Goal: Task Accomplishment & Management: Manage account settings

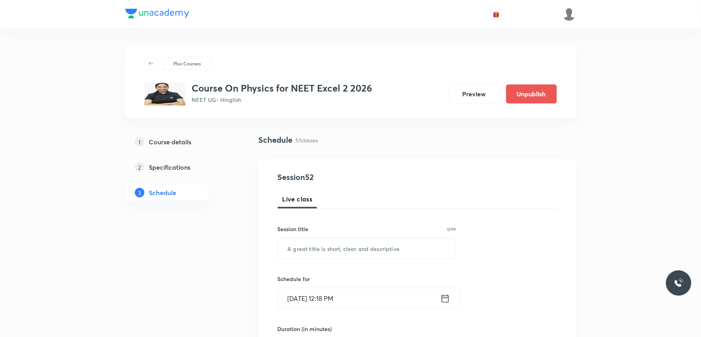
scroll to position [3440, 0]
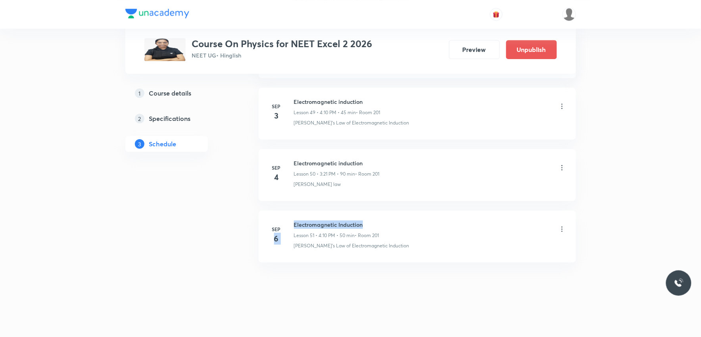
drag, startPoint x: 293, startPoint y: 226, endPoint x: 387, endPoint y: 225, distance: 93.7
click at [387, 225] on div "Sep 6 Electromagnetic Induction Lesson 51 • 4:10 PM • 50 min • Room 201 Faraday…" at bounding box center [418, 235] width 298 height 29
click at [311, 221] on h6 "Electromagnetic Induction" at bounding box center [336, 225] width 85 height 8
drag, startPoint x: 294, startPoint y: 224, endPoint x: 371, endPoint y: 221, distance: 77.0
click at [371, 221] on h6 "Electromagnetic Induction" at bounding box center [336, 225] width 85 height 8
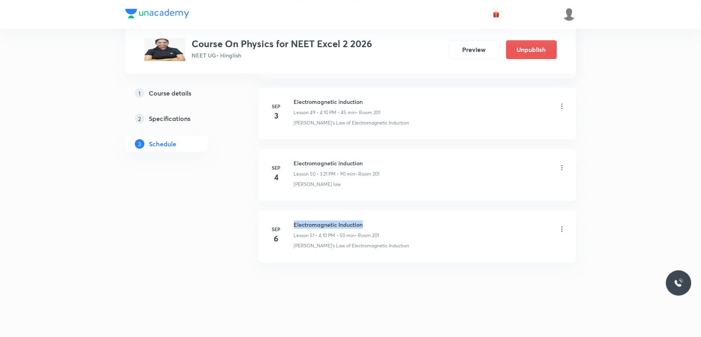
copy h6 "Electromagnetic Induction"
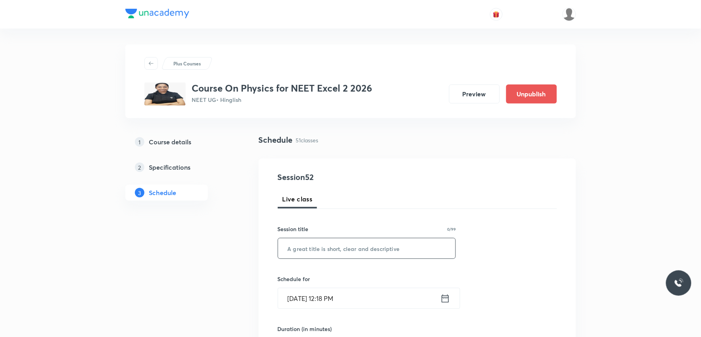
click at [367, 254] on input "text" at bounding box center [367, 249] width 178 height 20
paste input "Electromagnetic Induction"
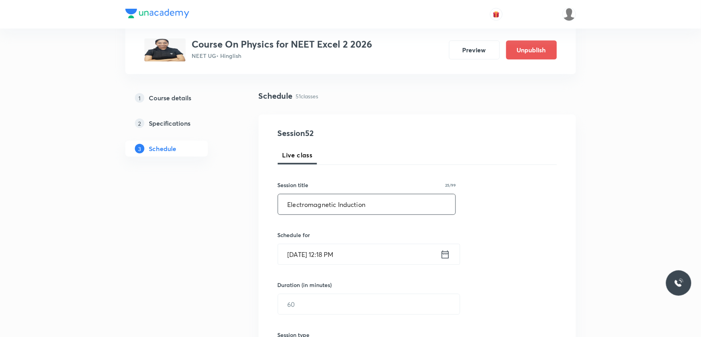
scroll to position [88, 0]
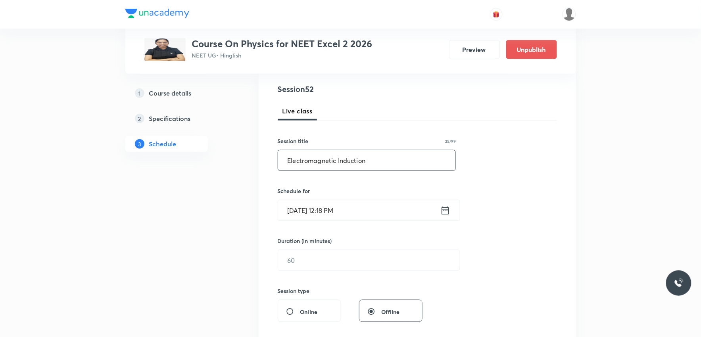
type input "Electromagnetic Induction"
click at [312, 210] on input "Sep 6, 2025, 12:18 PM" at bounding box center [359, 210] width 162 height 20
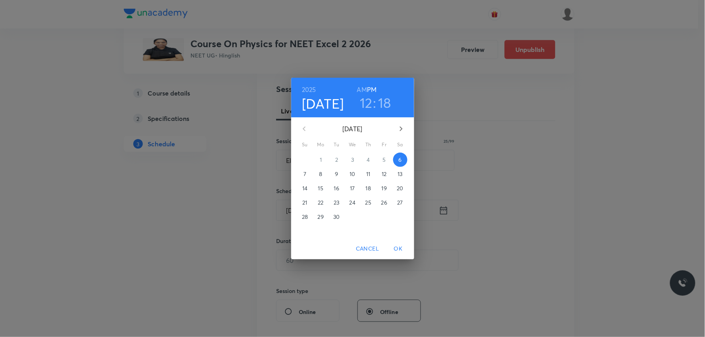
click at [370, 109] on h3 "12" at bounding box center [366, 102] width 13 height 17
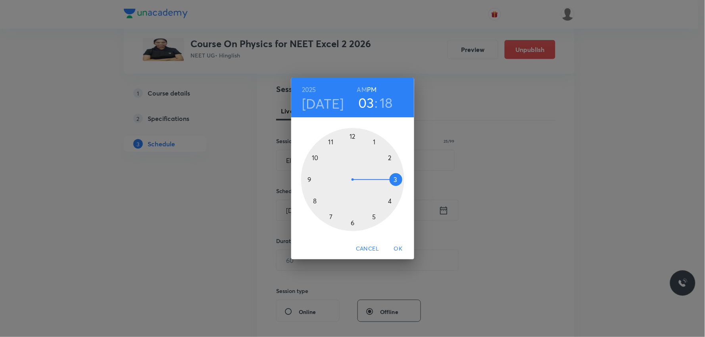
drag, startPoint x: 357, startPoint y: 137, endPoint x: 407, endPoint y: 183, distance: 68.0
click at [407, 183] on div "1 2 3 4 5 6 7 8 9 10 11 12" at bounding box center [352, 179] width 123 height 103
click at [385, 104] on h3 "18" at bounding box center [386, 102] width 13 height 17
drag, startPoint x: 393, startPoint y: 195, endPoint x: 395, endPoint y: 180, distance: 15.3
click at [395, 180] on div at bounding box center [352, 179] width 103 height 103
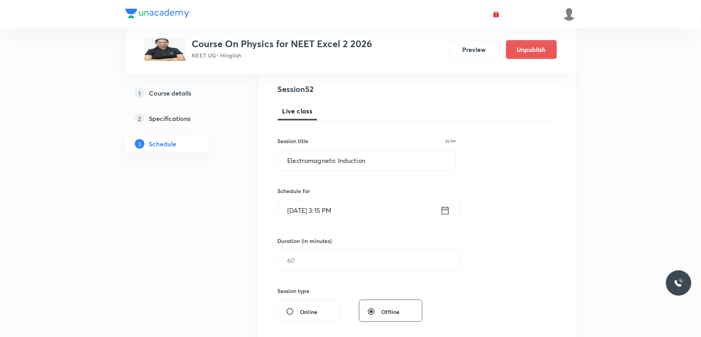
scroll to position [176, 0]
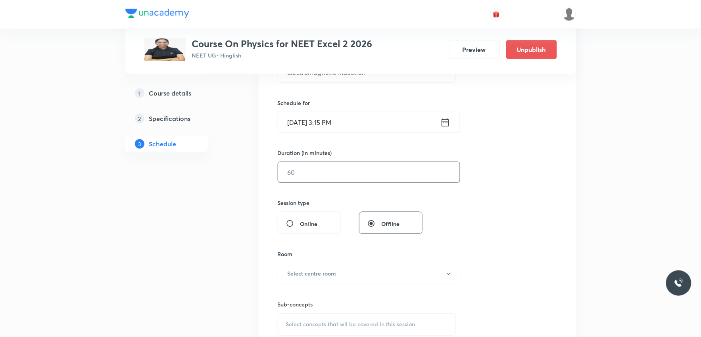
click at [308, 177] on input "text" at bounding box center [369, 172] width 182 height 20
type input "90"
click at [332, 115] on input "Sep 6, 2025, 3:15 PM" at bounding box center [359, 122] width 162 height 20
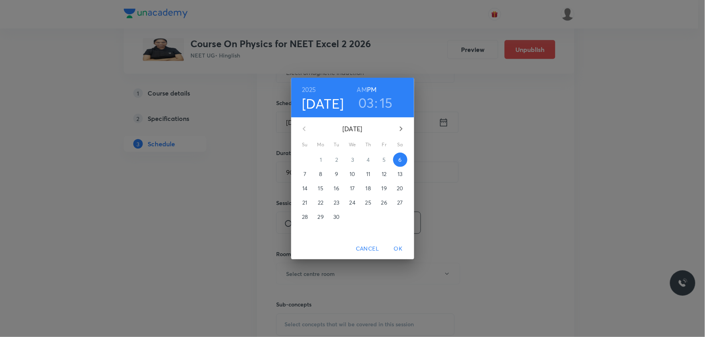
click at [390, 106] on h3 "15" at bounding box center [386, 102] width 13 height 17
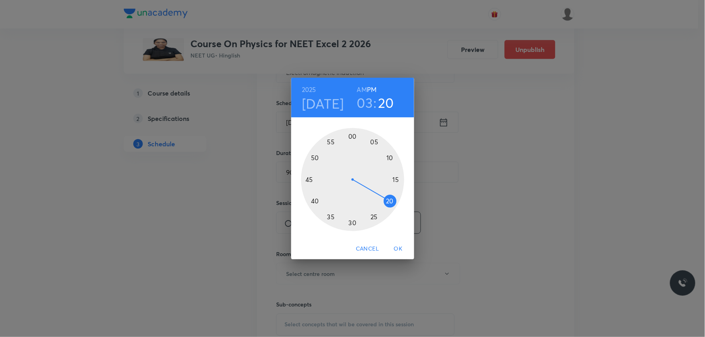
drag, startPoint x: 398, startPoint y: 184, endPoint x: 394, endPoint y: 202, distance: 18.0
click at [394, 202] on div at bounding box center [352, 179] width 103 height 103
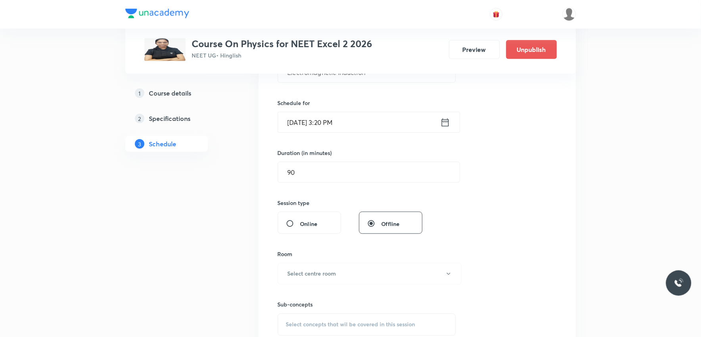
scroll to position [264, 0]
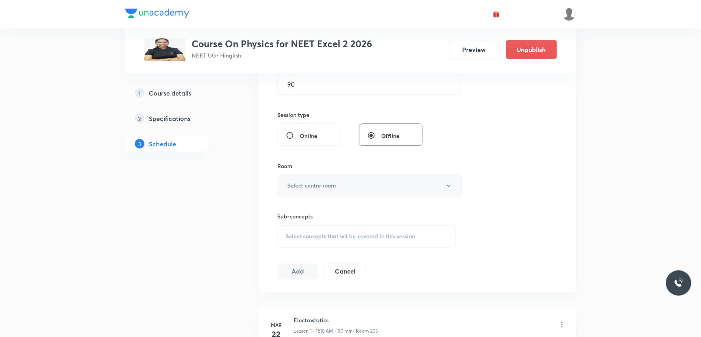
click at [351, 192] on button "Select centre room" at bounding box center [370, 186] width 184 height 22
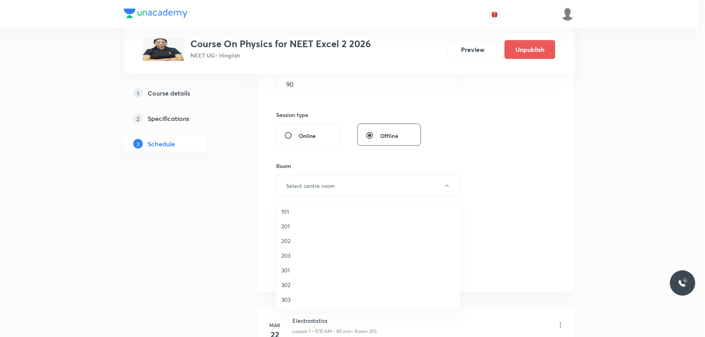
click at [298, 225] on span "201" at bounding box center [368, 226] width 174 height 8
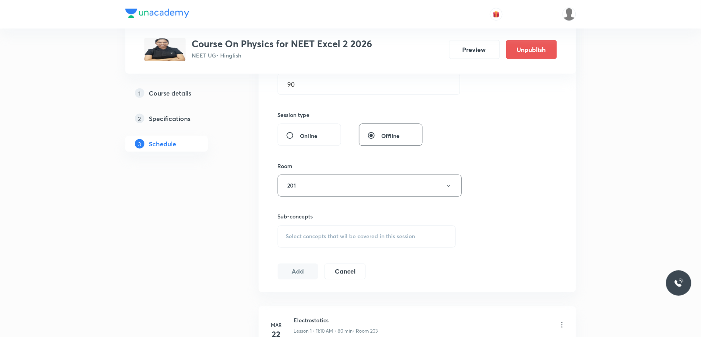
click at [333, 236] on span "Select concepts that wil be covered in this session" at bounding box center [350, 237] width 129 height 6
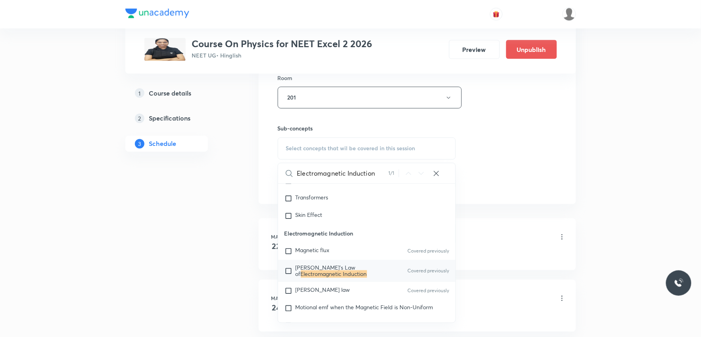
type input "Electromagnetic Induction"
click at [341, 278] on mark "Electromagnetic Induction" at bounding box center [334, 275] width 66 height 8
checkbox input "true"
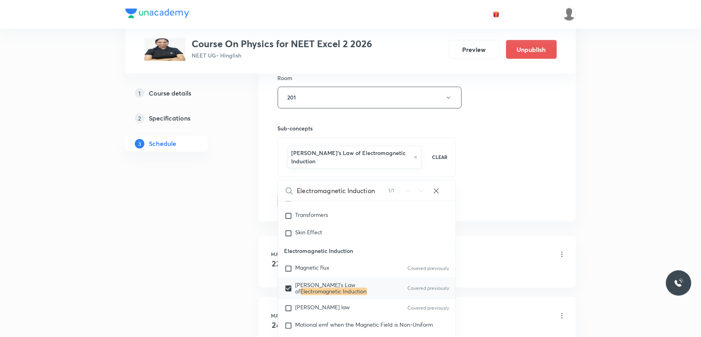
click at [504, 134] on div "Session 52 Live class Session title 25/99 Electromagnetic Induction ​ Schedule …" at bounding box center [417, 14] width 279 height 390
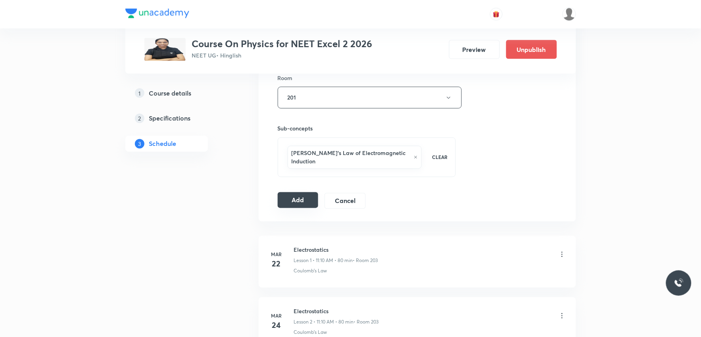
click at [304, 192] on button "Add" at bounding box center [298, 200] width 41 height 16
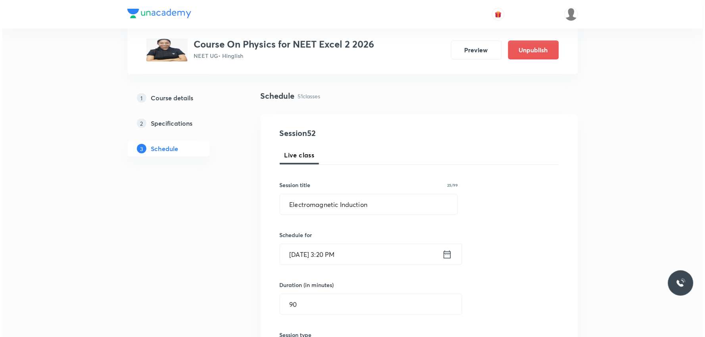
scroll to position [3449, 0]
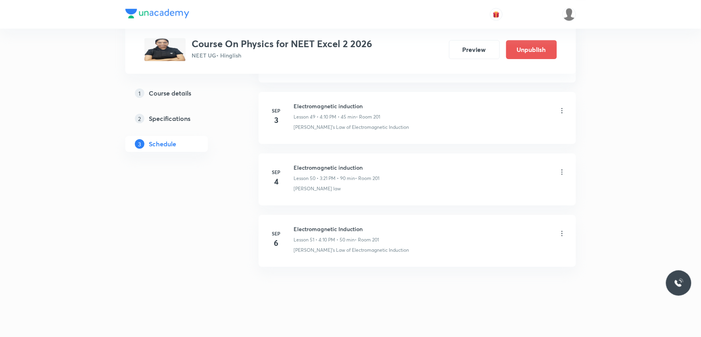
click at [561, 230] on icon at bounding box center [562, 234] width 8 height 8
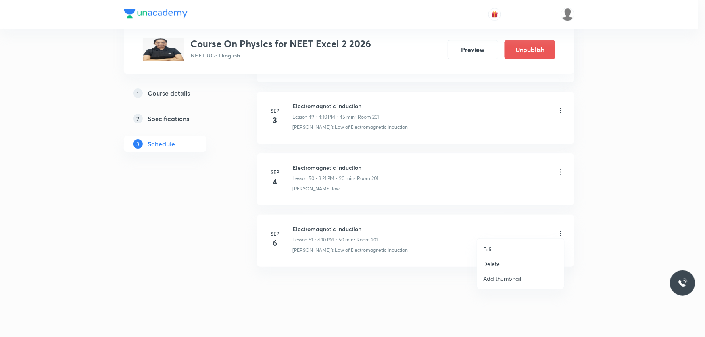
click at [560, 230] on div at bounding box center [352, 168] width 705 height 337
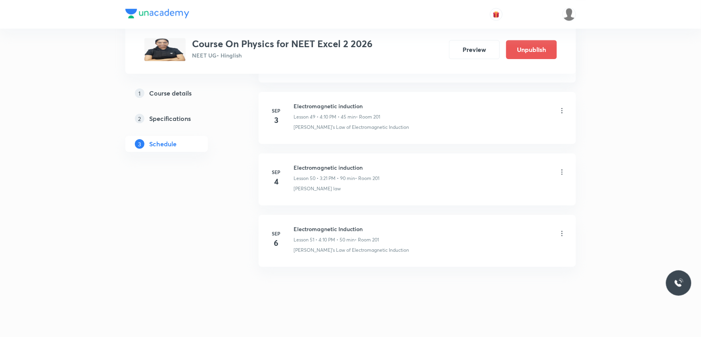
click at [560, 230] on icon at bounding box center [562, 234] width 8 height 8
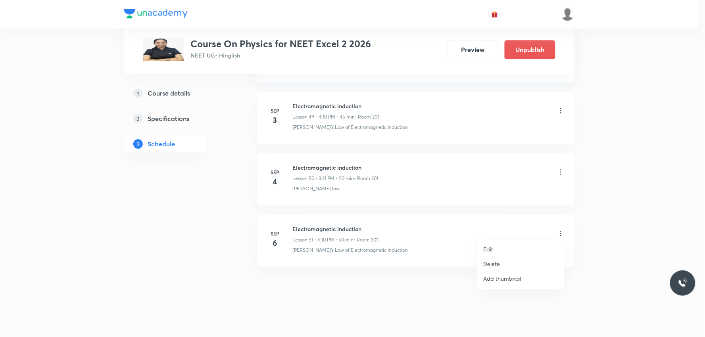
click at [501, 248] on li "Edit" at bounding box center [520, 249] width 87 height 15
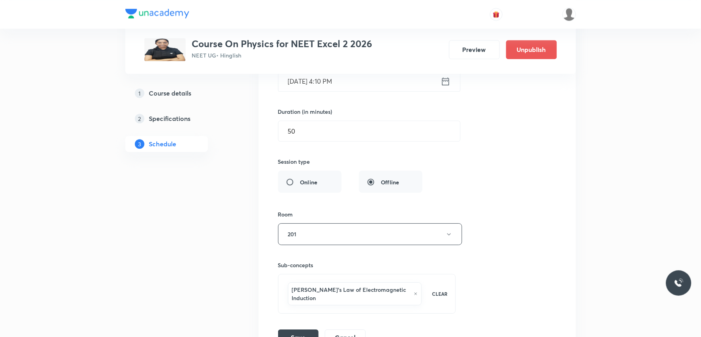
scroll to position [3204, 0]
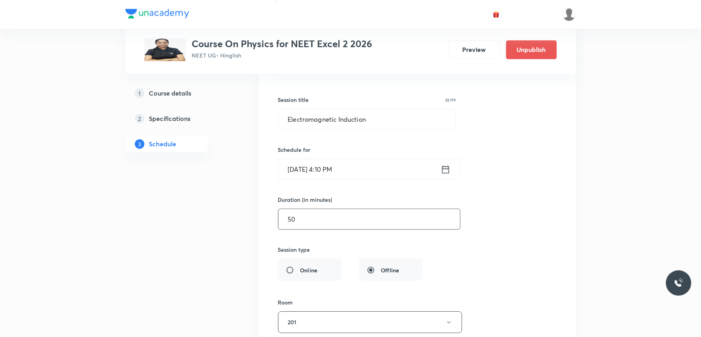
drag, startPoint x: 304, startPoint y: 224, endPoint x: 350, endPoint y: 225, distance: 46.5
click at [304, 224] on input "50" at bounding box center [370, 219] width 182 height 20
type input "90"
click at [338, 174] on input "Sep 6, 2025, 4:10 PM" at bounding box center [360, 169] width 162 height 20
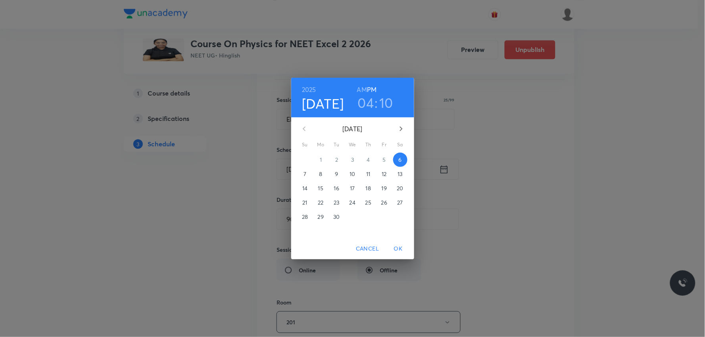
click at [373, 104] on h3 "04" at bounding box center [366, 102] width 16 height 17
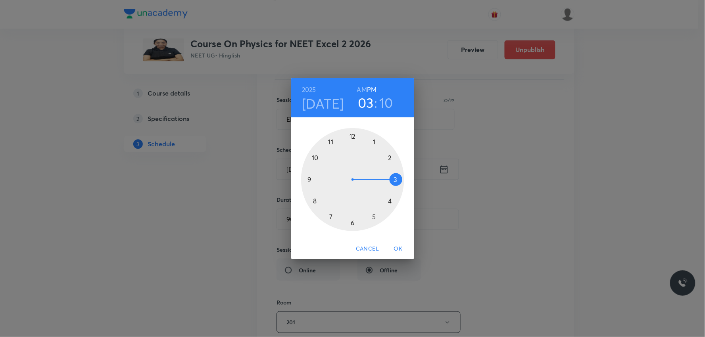
drag, startPoint x: 388, startPoint y: 200, endPoint x: 397, endPoint y: 179, distance: 22.4
click at [397, 179] on div at bounding box center [352, 179] width 103 height 103
drag, startPoint x: 391, startPoint y: 175, endPoint x: 391, endPoint y: 201, distance: 25.8
click at [391, 201] on div at bounding box center [352, 179] width 103 height 103
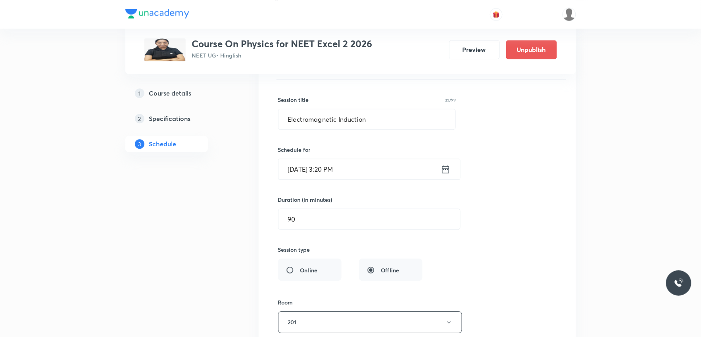
scroll to position [3380, 0]
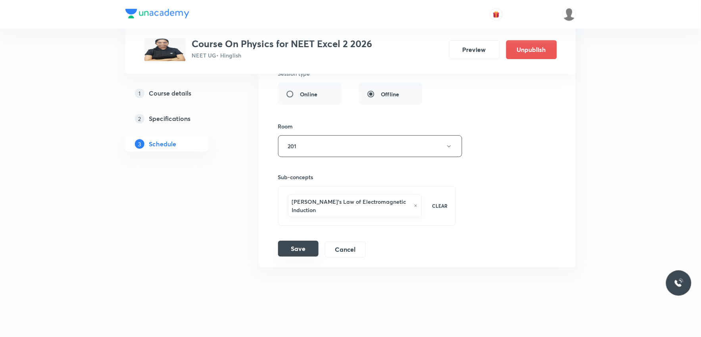
click at [304, 242] on button "Save" at bounding box center [298, 249] width 40 height 16
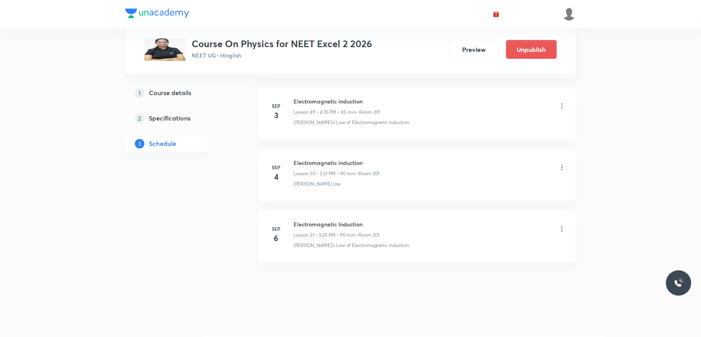
scroll to position [3075, 0]
click at [563, 228] on icon at bounding box center [562, 229] width 8 height 8
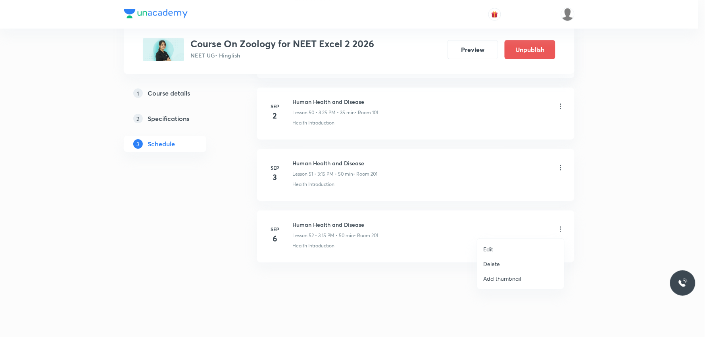
click at [498, 262] on p "Delete" at bounding box center [492, 264] width 17 height 8
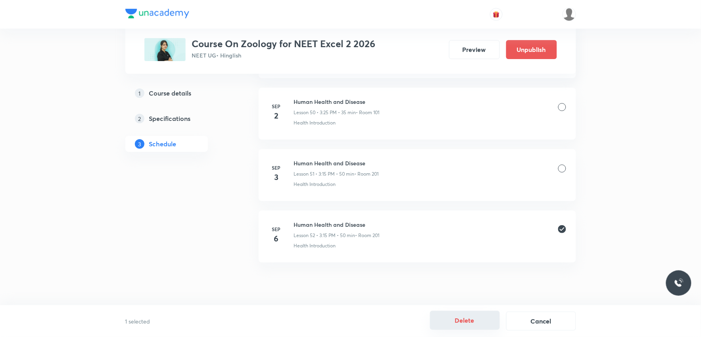
click at [479, 320] on button "Delete" at bounding box center [465, 320] width 70 height 19
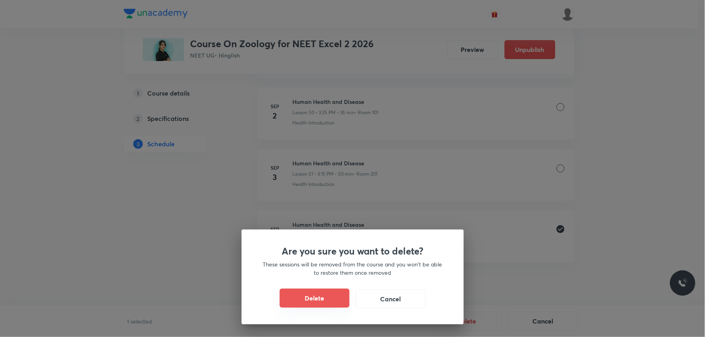
click at [323, 300] on button "Delete" at bounding box center [315, 298] width 70 height 19
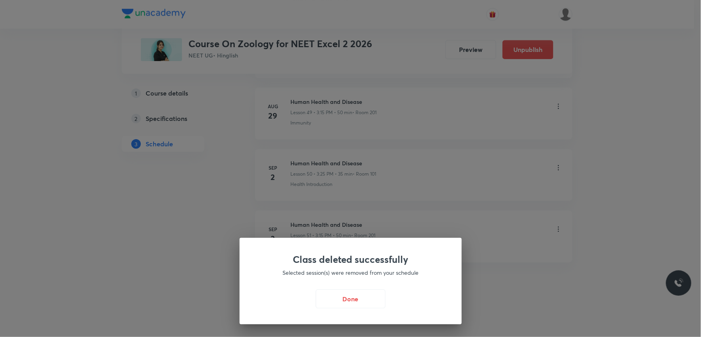
scroll to position [3440, 0]
click at [352, 305] on button "Done" at bounding box center [353, 298] width 70 height 19
